Goal: Check status

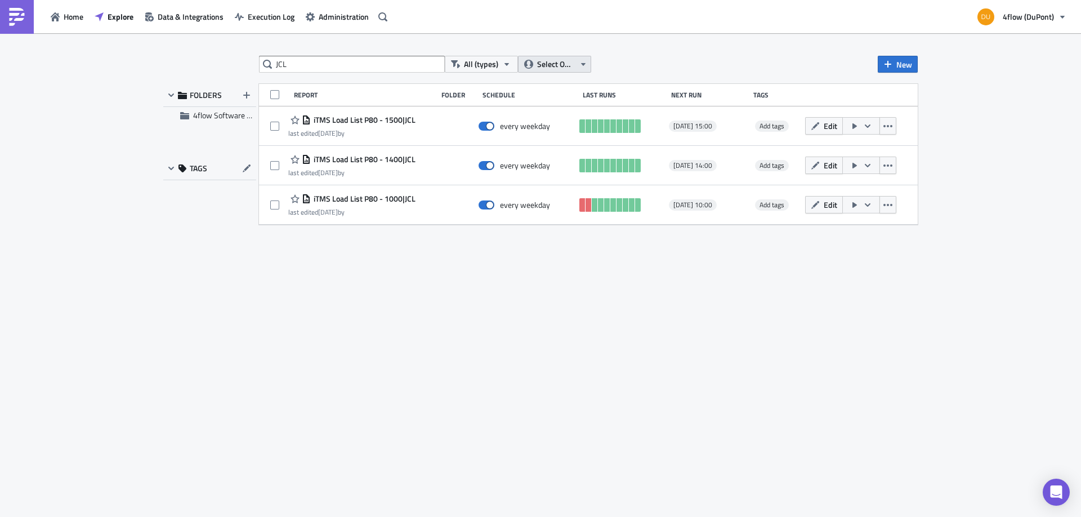
click at [580, 68] on icon "button" at bounding box center [583, 64] width 9 height 9
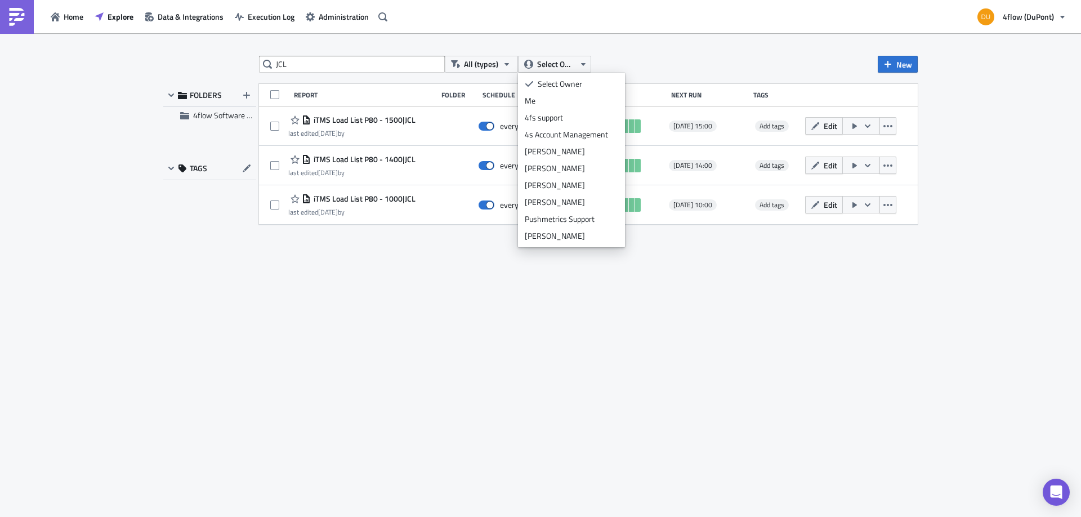
drag, startPoint x: 658, startPoint y: 39, endPoint x: 645, endPoint y: 42, distance: 13.8
click at [658, 39] on div "JCL All (types) Select Owner New FOLDERS 4flow Software KAM TAGS Report Folder …" at bounding box center [540, 275] width 1081 height 485
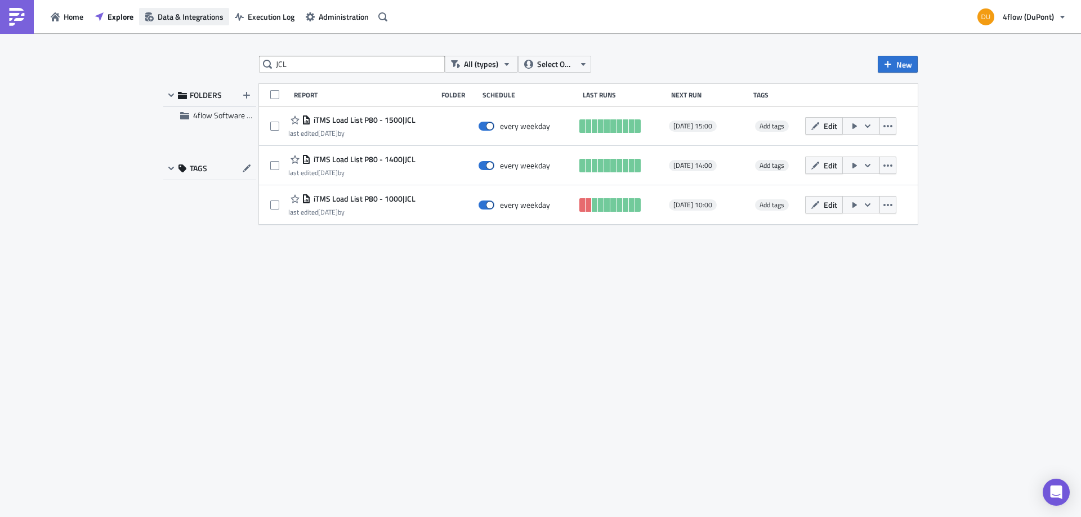
click at [175, 17] on span "Data & Integrations" at bounding box center [191, 17] width 66 height 12
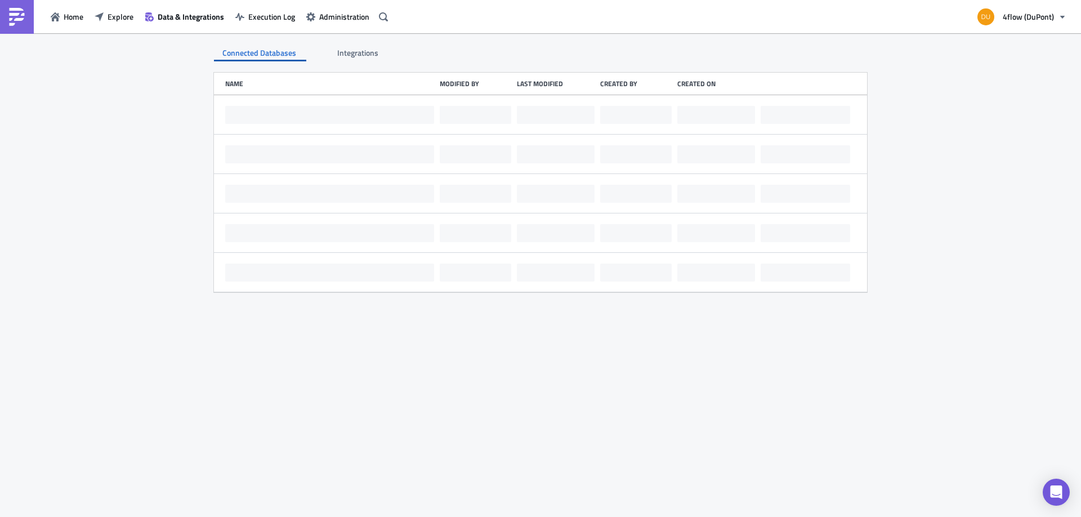
click at [276, 25] on div "Home Explore Data & Integrations Execution Log Administration" at bounding box center [196, 16] width 392 height 33
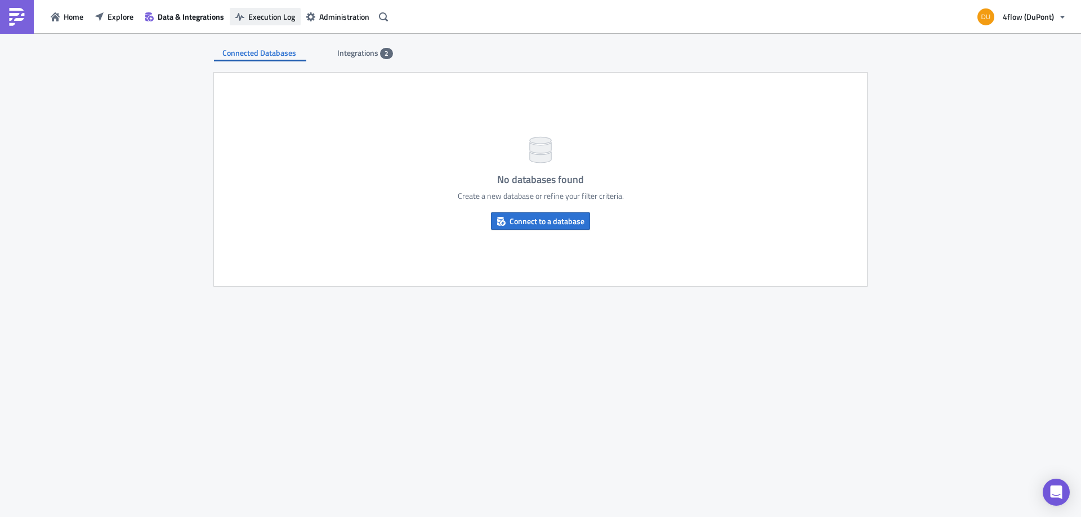
click at [281, 24] on button "Execution Log" at bounding box center [265, 16] width 71 height 17
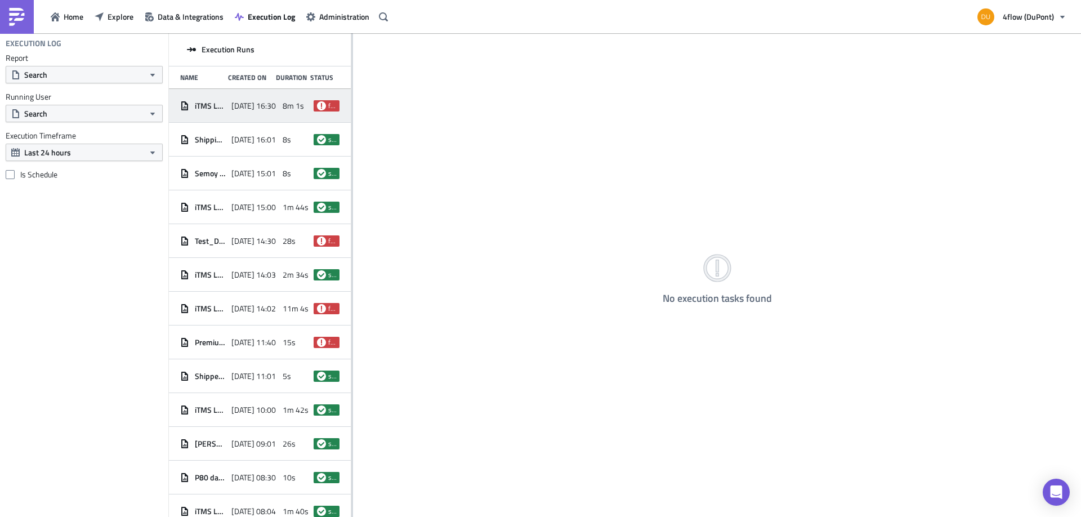
click at [274, 101] on span "[DATE] 16:30" at bounding box center [253, 106] width 44 height 10
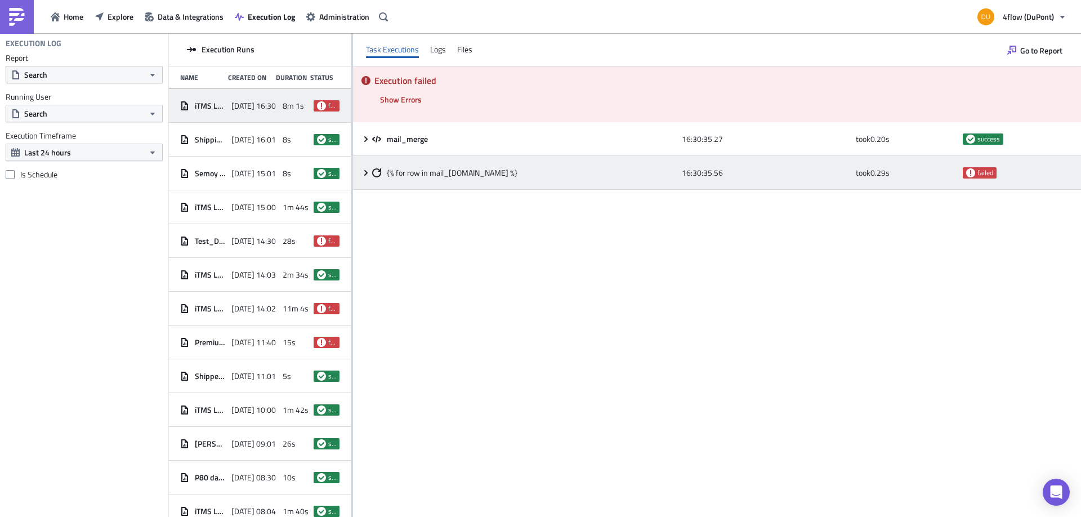
click at [989, 175] on span "failed" at bounding box center [986, 172] width 16 height 9
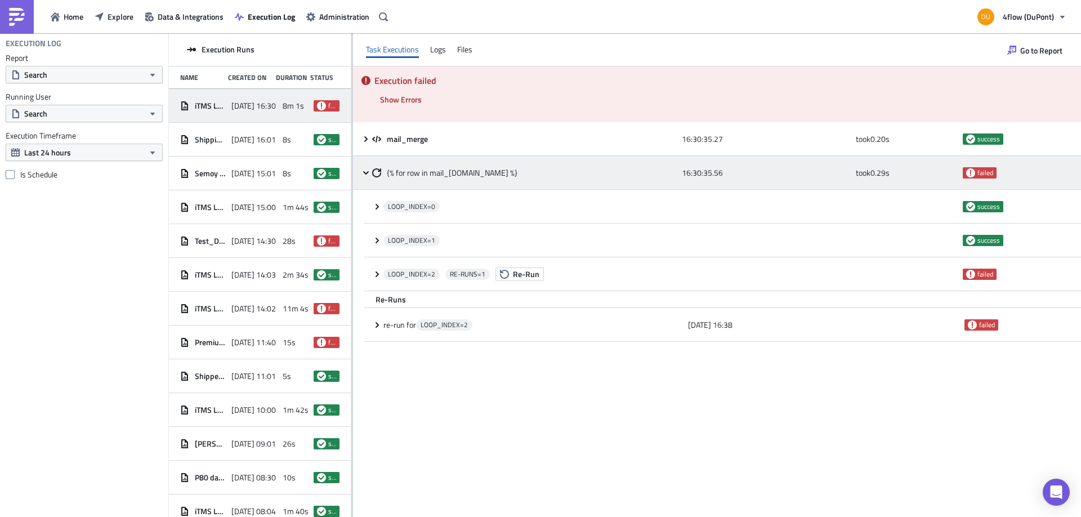
click at [980, 169] on span "failed" at bounding box center [986, 172] width 16 height 9
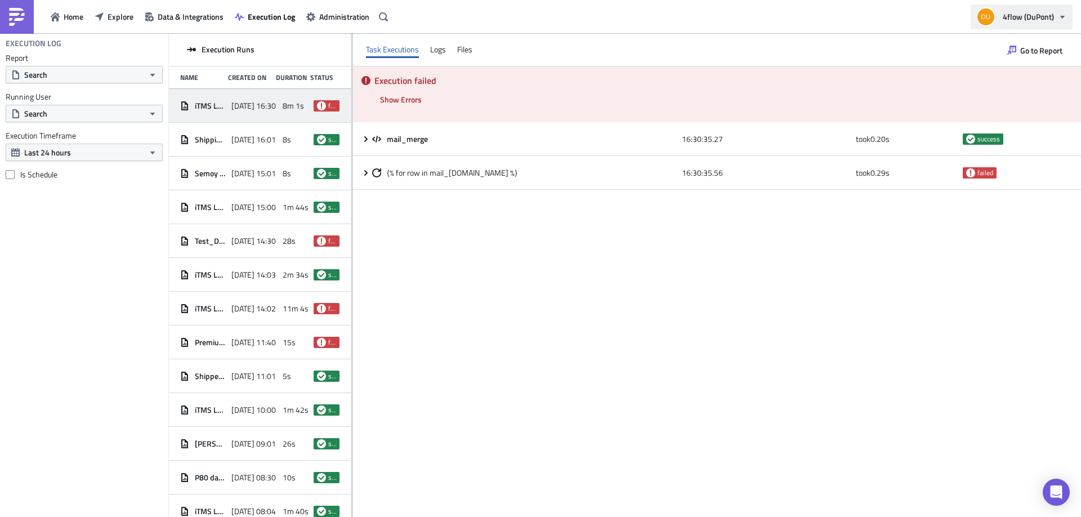
click at [1050, 25] on button "4flow (DuPont)" at bounding box center [1022, 17] width 102 height 25
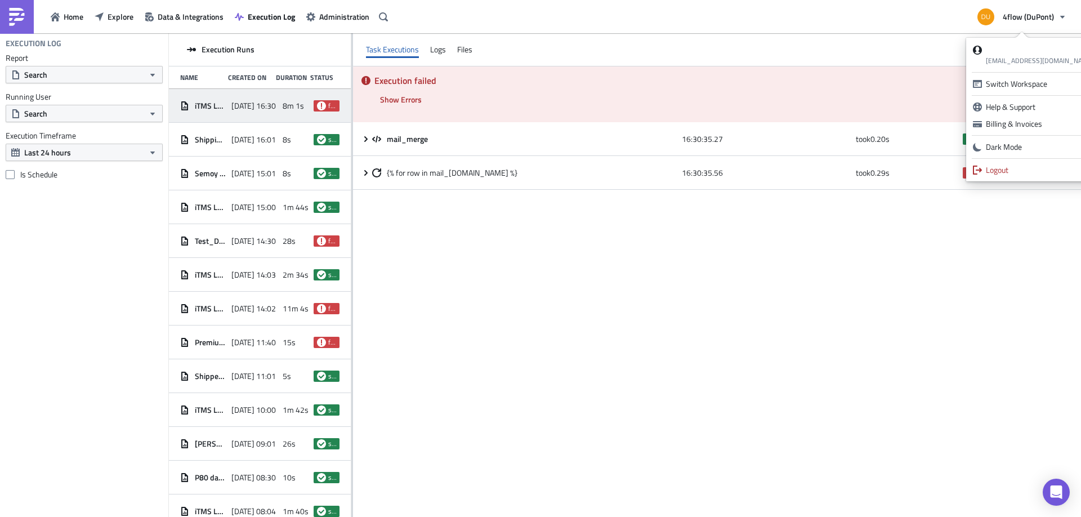
click at [916, 289] on div "Execution failed Show Errors [DATE] 16:38:35.75 FAIL signal raised: FAIL('Table…" at bounding box center [717, 291] width 728 height 450
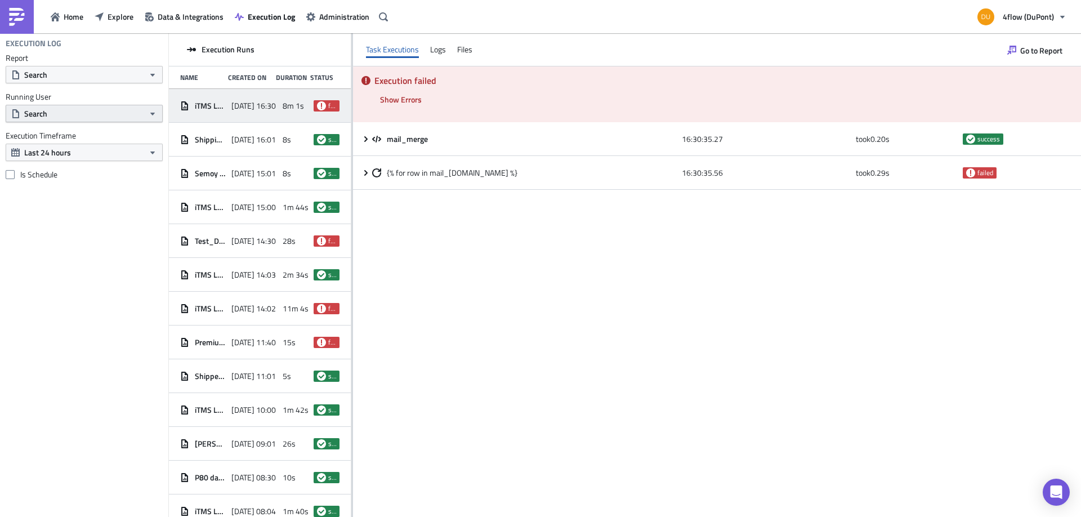
click at [93, 112] on button "Search" at bounding box center [84, 113] width 157 height 17
click at [93, 77] on button "Search" at bounding box center [84, 74] width 157 height 17
click at [70, 204] on div "Execution Log Report Search Running User Search Execution Timeframe Last 24 hou…" at bounding box center [84, 275] width 168 height 484
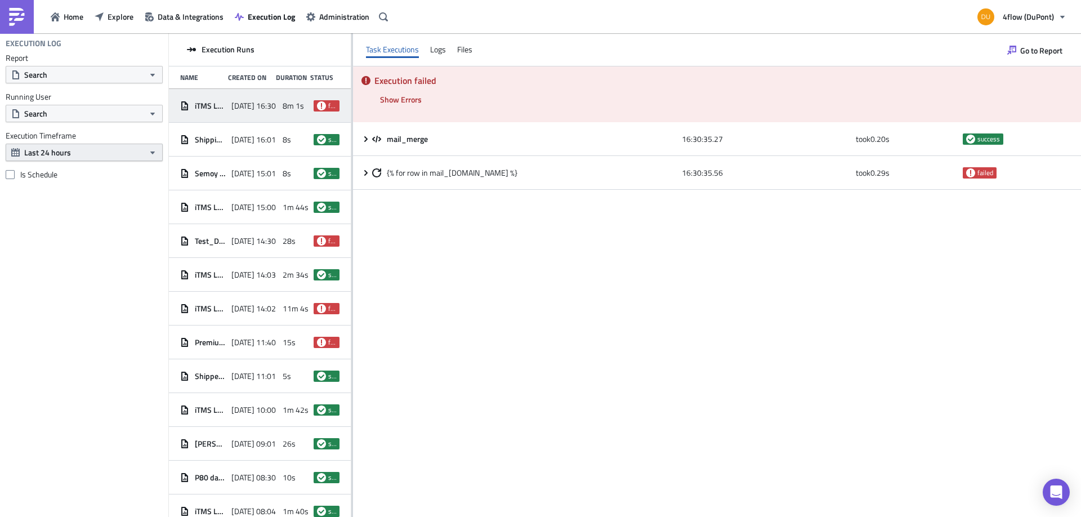
click at [91, 146] on button "Last 24 hours" at bounding box center [84, 152] width 157 height 17
click at [78, 222] on div "Last 30 days" at bounding box center [65, 222] width 81 height 11
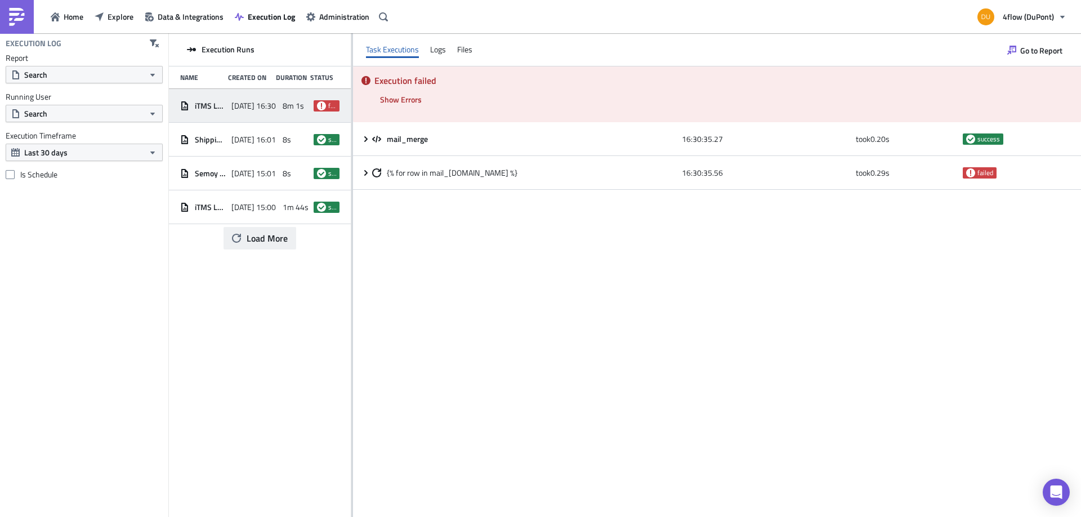
click at [266, 243] on span "Load More" at bounding box center [267, 238] width 41 height 14
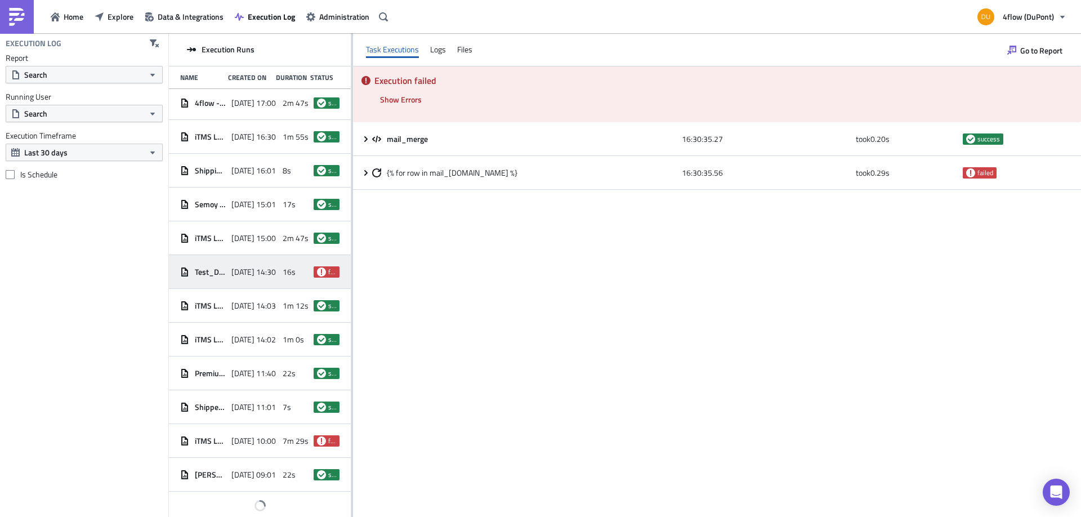
scroll to position [5815, 0]
